Goal: Task Accomplishment & Management: Manage account settings

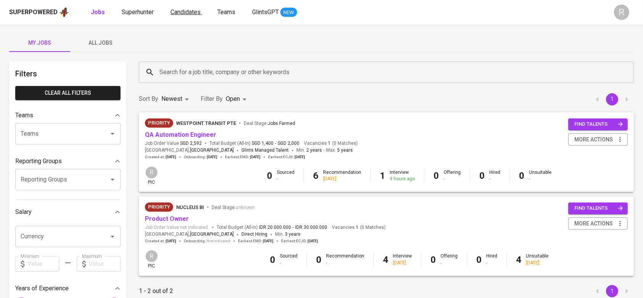
click at [180, 16] on link "Candidates" at bounding box center [187, 13] width 32 height 10
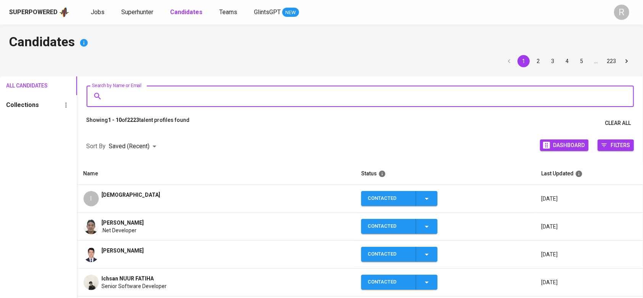
click at [132, 89] on input "Search by Name or Email" at bounding box center [362, 96] width 514 height 14
paste input "[EMAIL_ADDRESS][DOMAIN_NAME]"
type input "[EMAIL_ADDRESS][DOMAIN_NAME]"
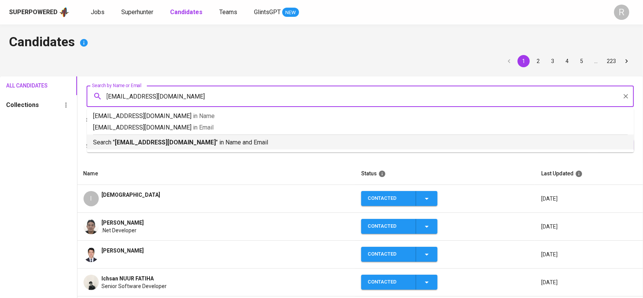
click at [124, 144] on b "[EMAIL_ADDRESS][DOMAIN_NAME]" at bounding box center [165, 141] width 101 height 7
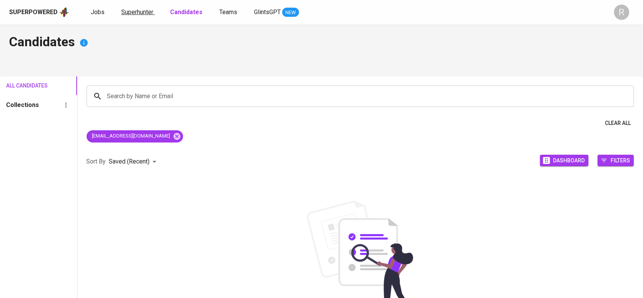
click at [143, 13] on span "Superhunter" at bounding box center [137, 11] width 32 height 7
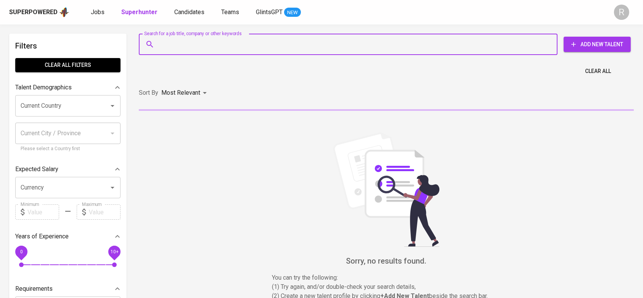
click at [191, 40] on input "Search for a job title, company or other keywords" at bounding box center [350, 44] width 385 height 14
paste input "[EMAIL_ADDRESS][DOMAIN_NAME]"
type input "[EMAIL_ADDRESS][DOMAIN_NAME]"
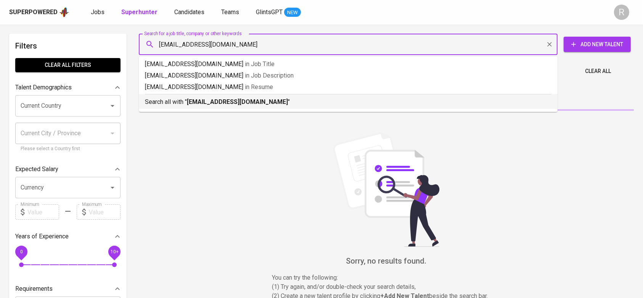
click at [177, 101] on p "Search all with " [EMAIL_ADDRESS][DOMAIN_NAME] "" at bounding box center [348, 101] width 407 height 9
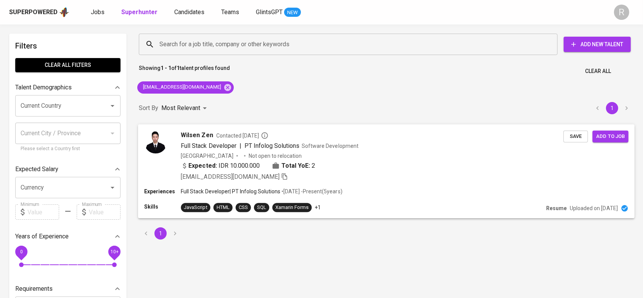
click at [351, 141] on span "Full Stack Developer | PT Infolog Solutions Software Development" at bounding box center [269, 145] width 177 height 9
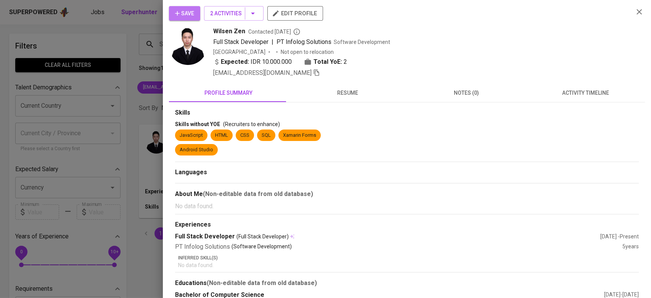
click at [193, 18] on button "Save" at bounding box center [184, 13] width 31 height 14
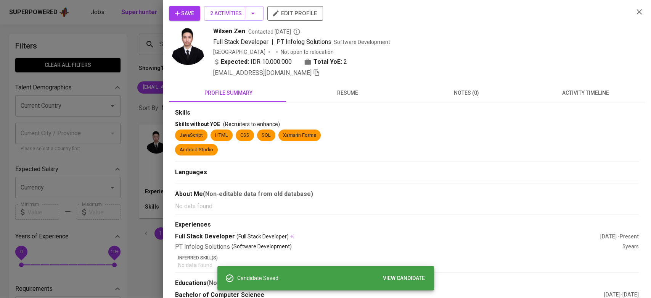
click at [136, 33] on div at bounding box center [325, 149] width 651 height 298
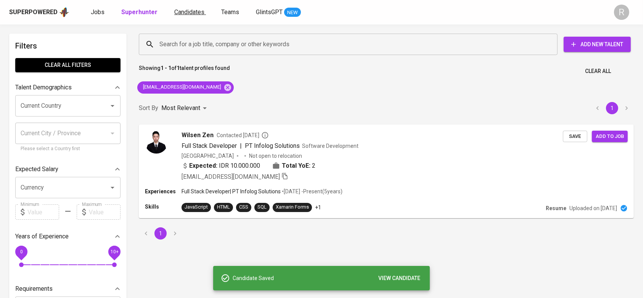
click at [185, 12] on span "Candidates" at bounding box center [189, 11] width 30 height 7
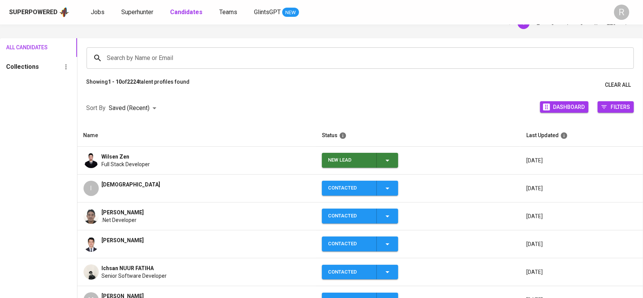
scroll to position [42, 0]
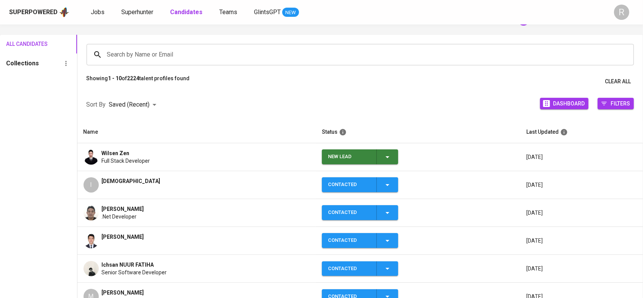
click at [391, 156] on icon "button" at bounding box center [387, 156] width 9 height 9
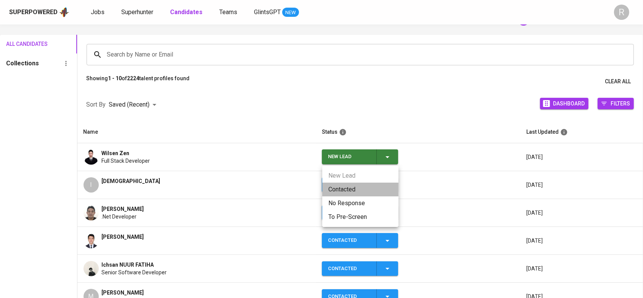
click at [333, 183] on li "Contacted" at bounding box center [360, 189] width 76 height 14
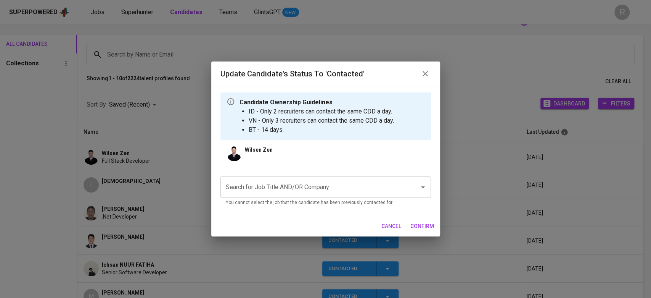
click at [333, 183] on input "Search for Job Title AND/OR Company" at bounding box center [315, 187] width 182 height 14
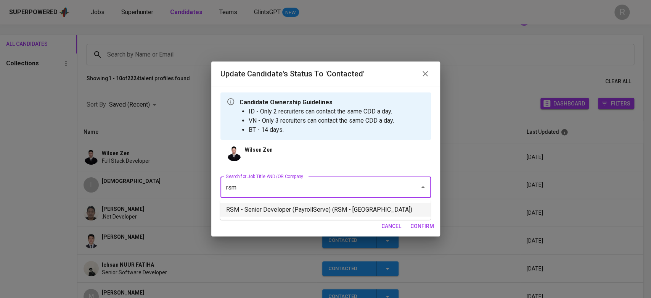
click at [274, 212] on li "RSM - Senior Developer (PayrollServe) (RSM - [GEOGRAPHIC_DATA])" at bounding box center [325, 210] width 211 height 14
type input "rsm"
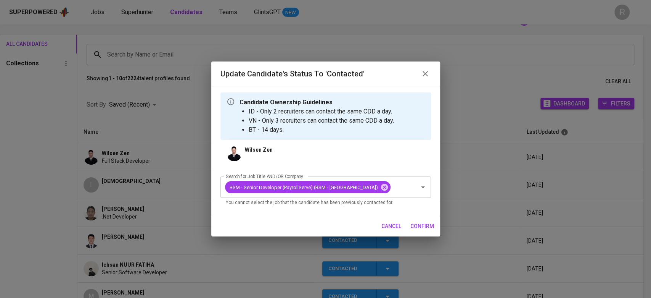
click at [412, 224] on span "confirm" at bounding box center [422, 226] width 24 height 10
